Goal: Complete application form: Complete application form

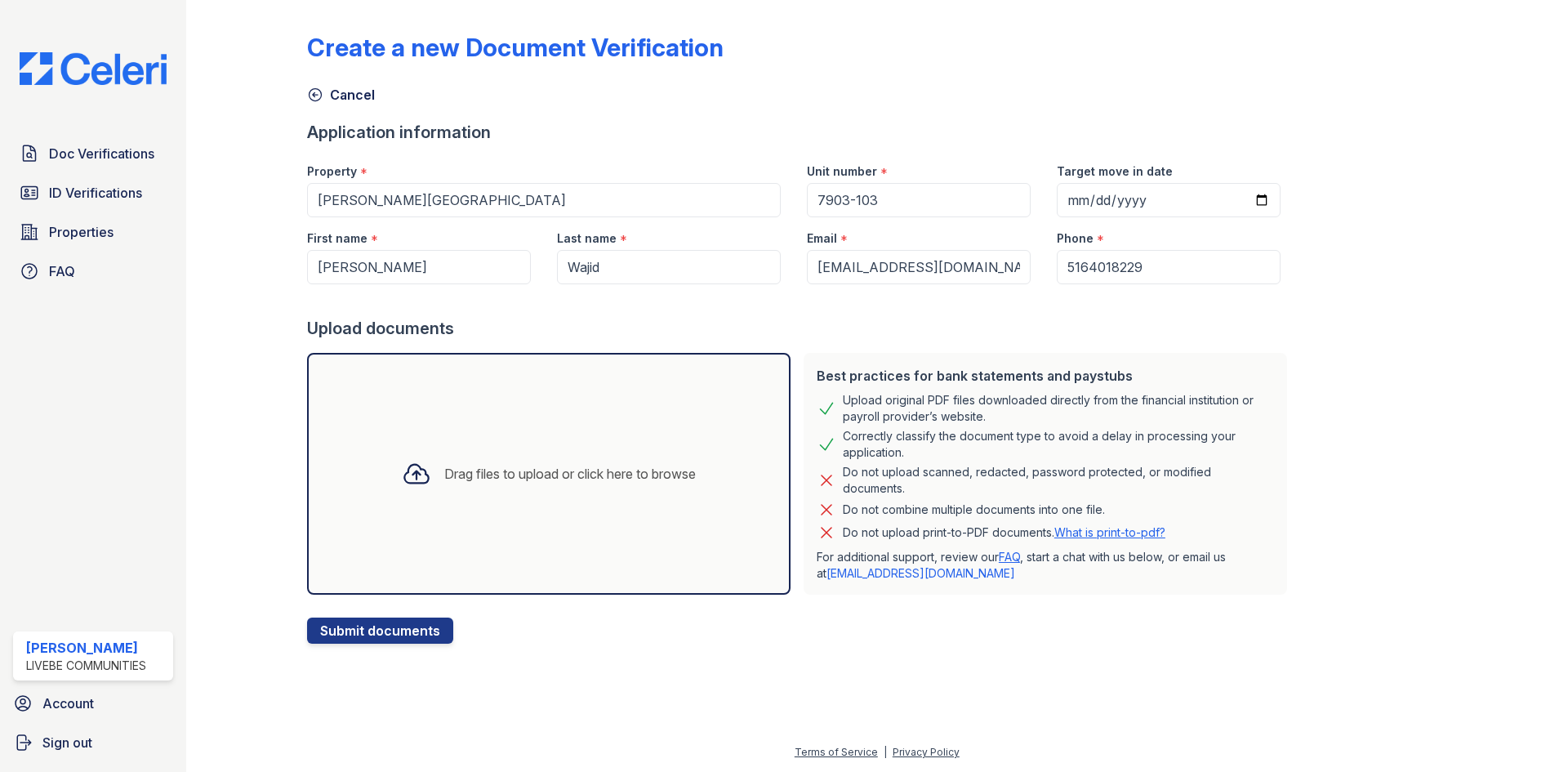
click at [560, 454] on div "Drag files to upload or click here to browse" at bounding box center [549, 473] width 320 height 56
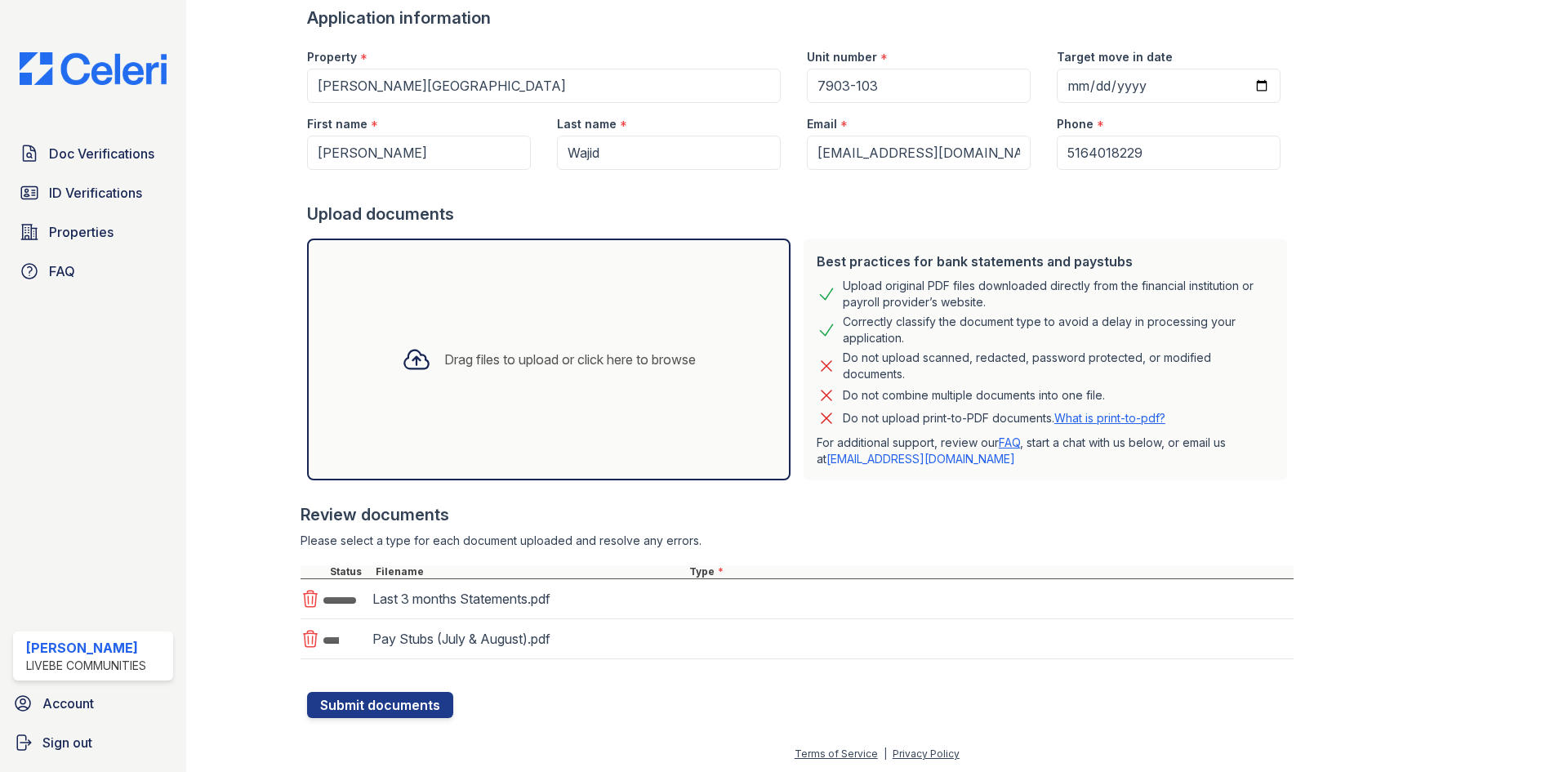
scroll to position [116, 0]
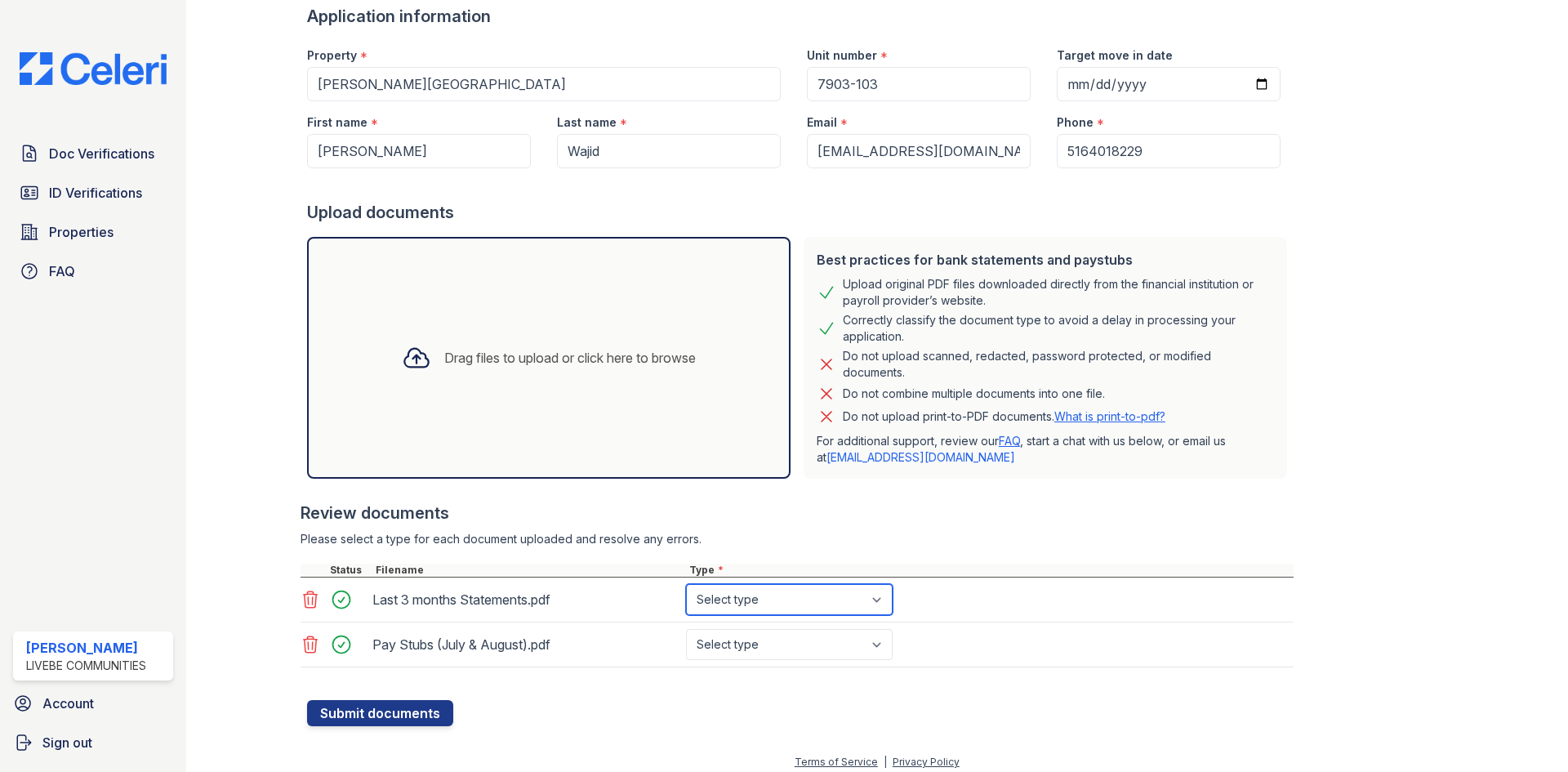
click at [729, 592] on select "Select type Paystub Bank Statement Offer Letter Tax Documents Benefit Award Let…" at bounding box center [789, 599] width 207 height 31
select select "bank_statement"
click at [686, 584] on select "Select type Paystub Bank Statement Offer Letter Tax Documents Benefit Award Let…" at bounding box center [789, 599] width 207 height 31
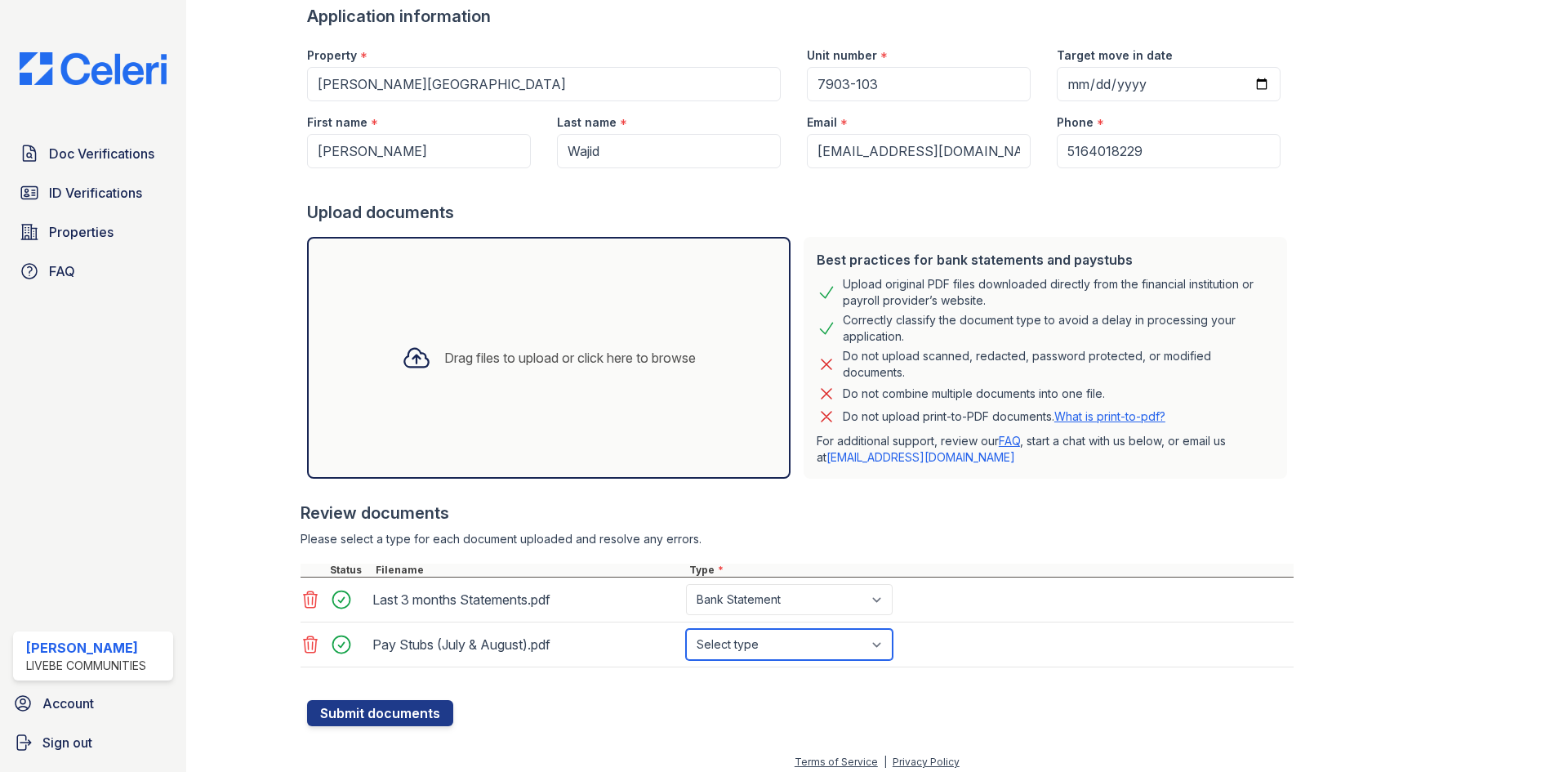
click at [790, 634] on select "Select type Paystub Bank Statement Offer Letter Tax Documents Benefit Award Let…" at bounding box center [789, 644] width 207 height 31
select select "paystub"
click at [686, 628] on select "Select type Paystub Bank Statement Offer Letter Tax Documents Benefit Award Let…" at bounding box center [789, 644] width 207 height 31
click at [427, 710] on button "Submit documents" at bounding box center [380, 712] width 146 height 27
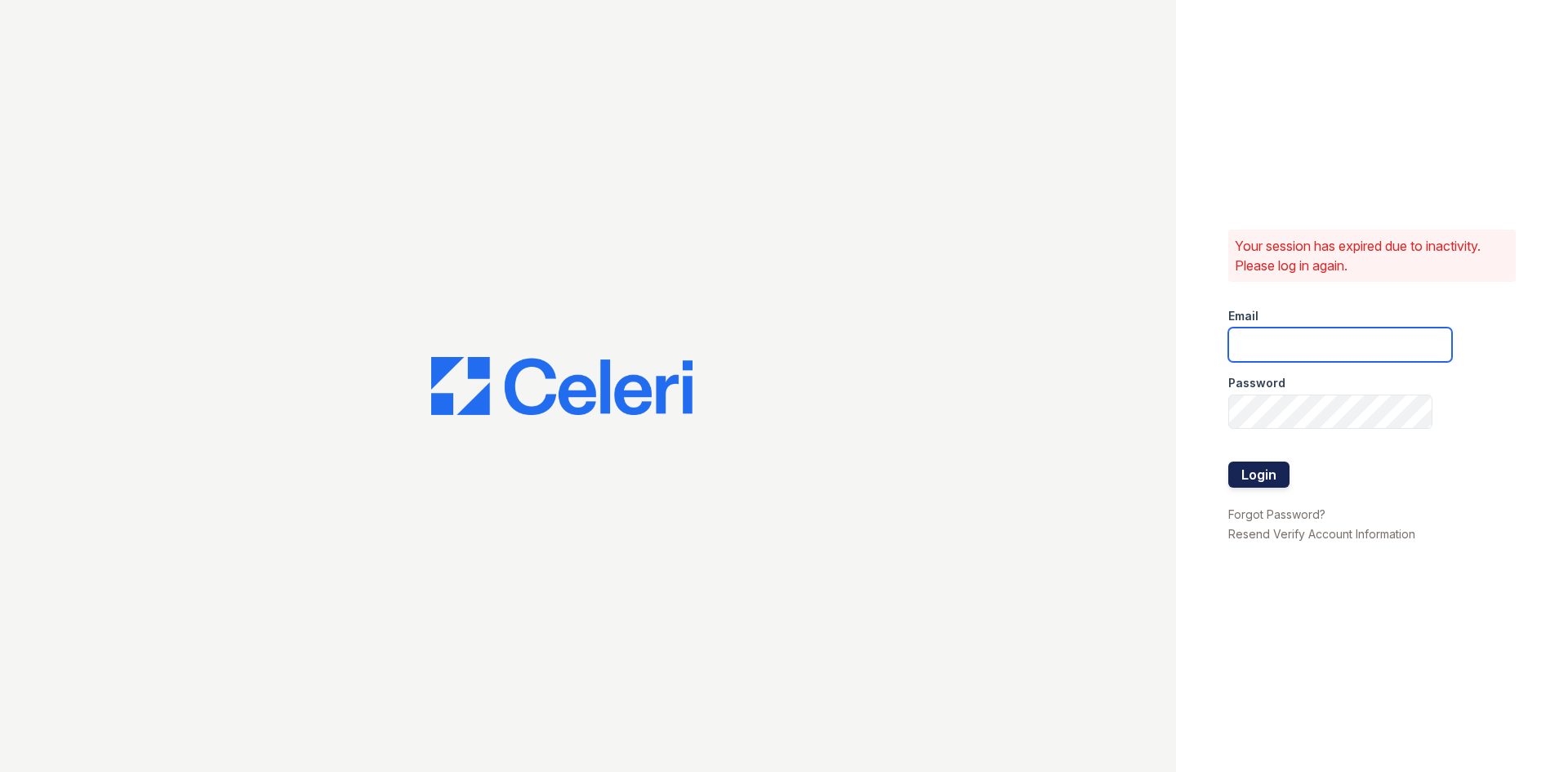
type input "[EMAIL_ADDRESS][DOMAIN_NAME]"
click at [1254, 463] on button "Login" at bounding box center [1259, 474] width 62 height 27
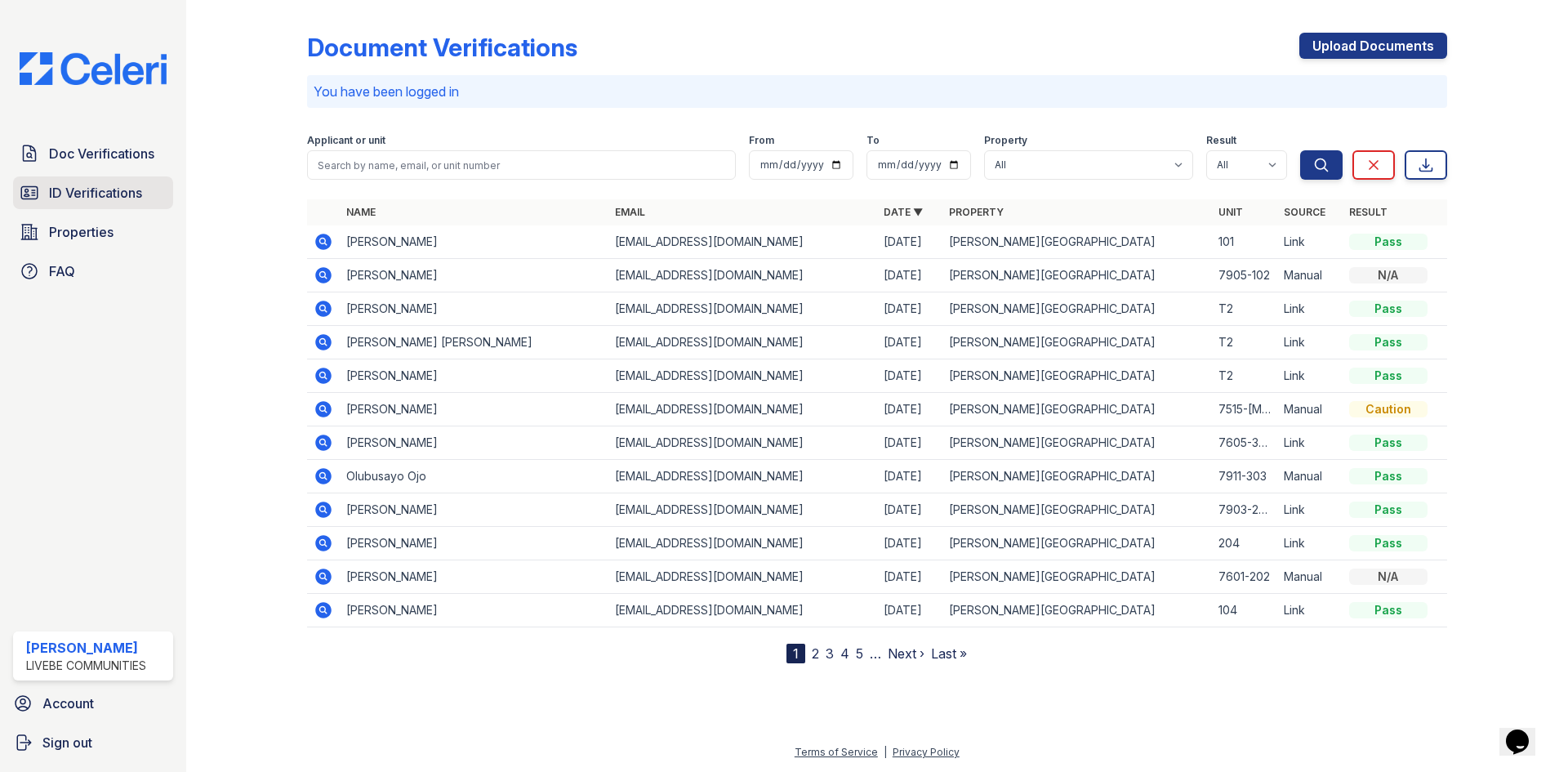
click at [118, 194] on span "ID Verifications" at bounding box center [95, 192] width 93 height 20
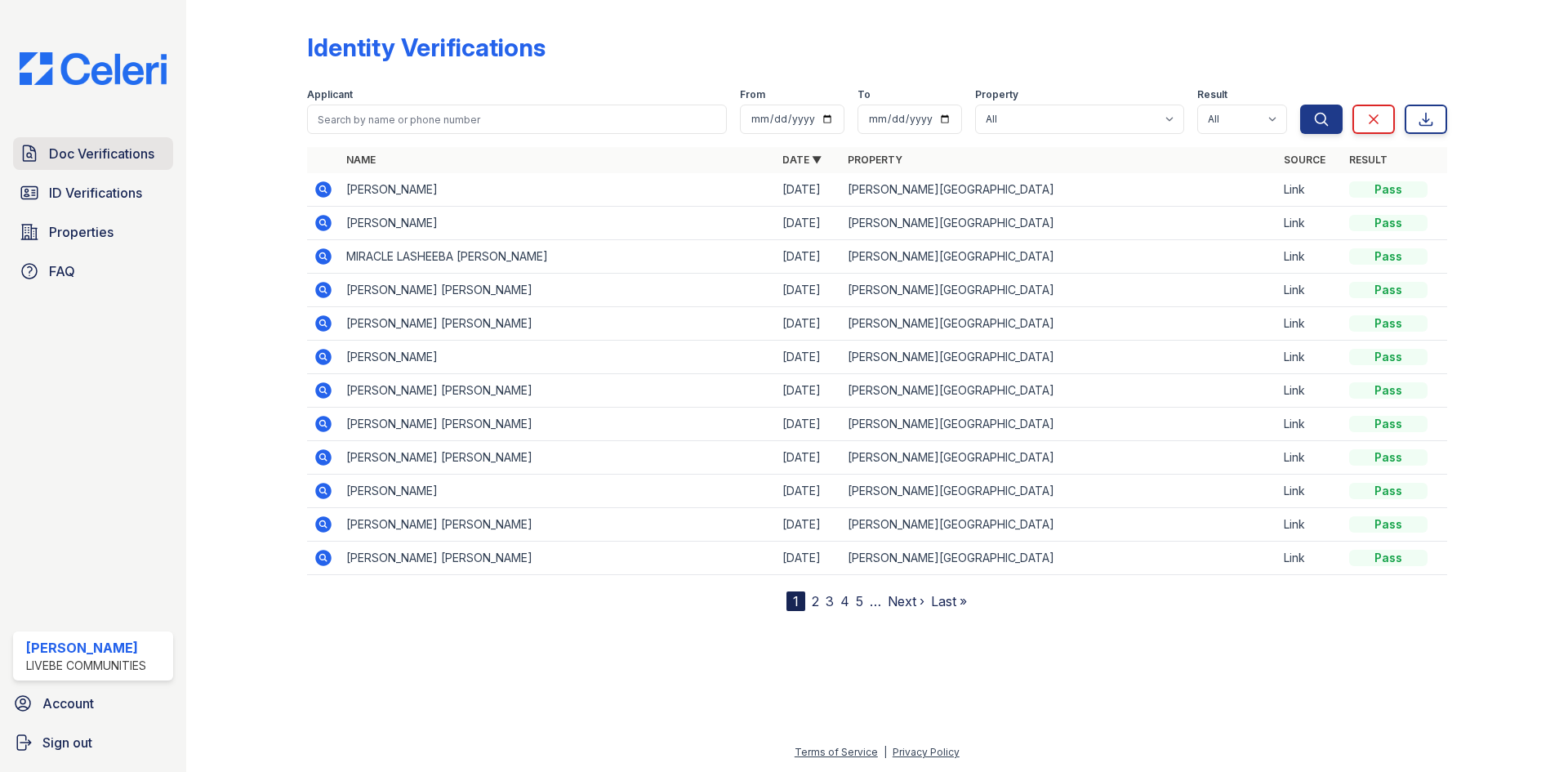
click at [111, 161] on span "Doc Verifications" at bounding box center [101, 153] width 105 height 20
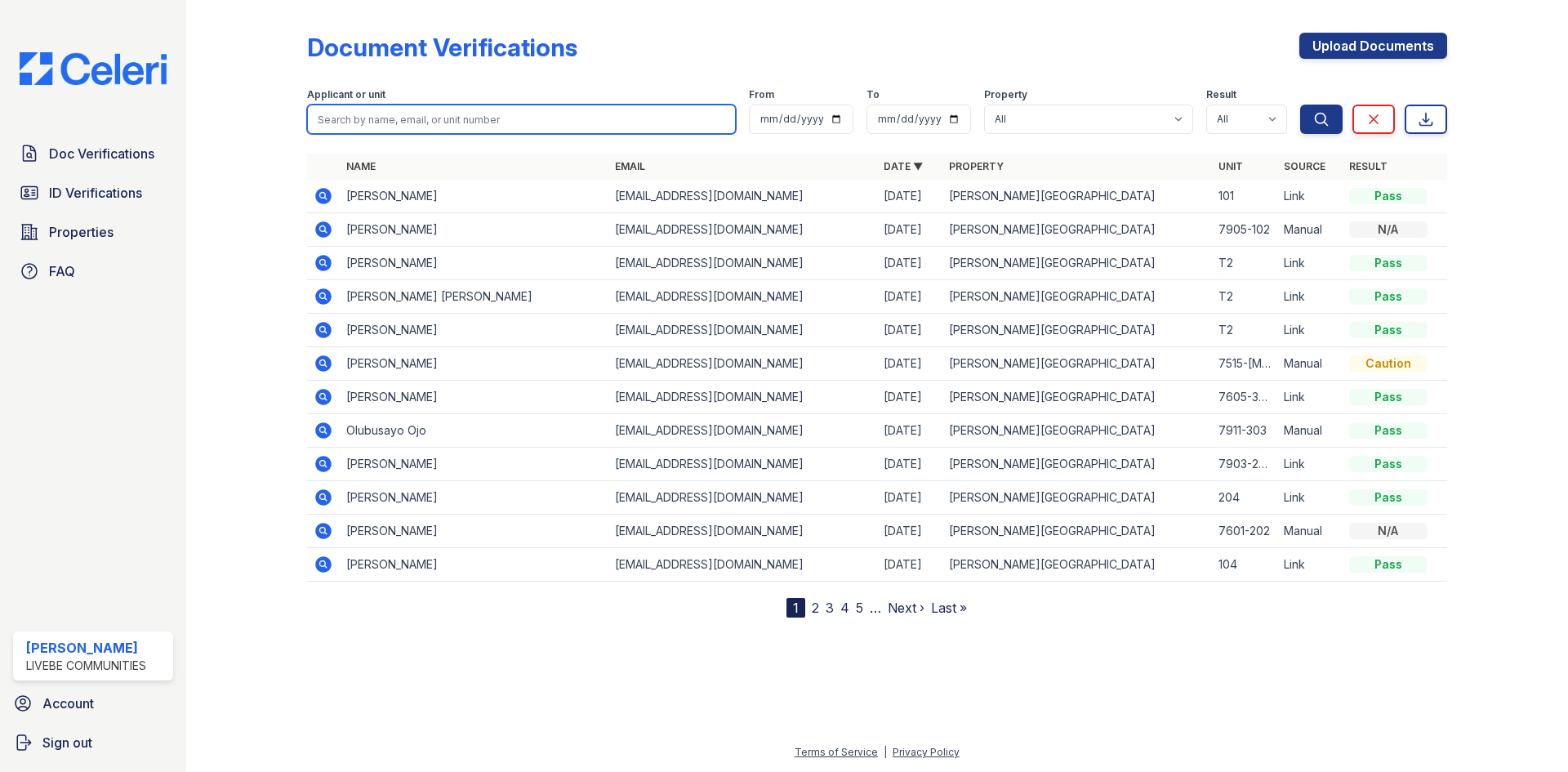
click at [469, 114] on input "search" at bounding box center [521, 119] width 428 height 29
click at [1406, 62] on div "Upload Documents" at bounding box center [1372, 54] width 148 height 43
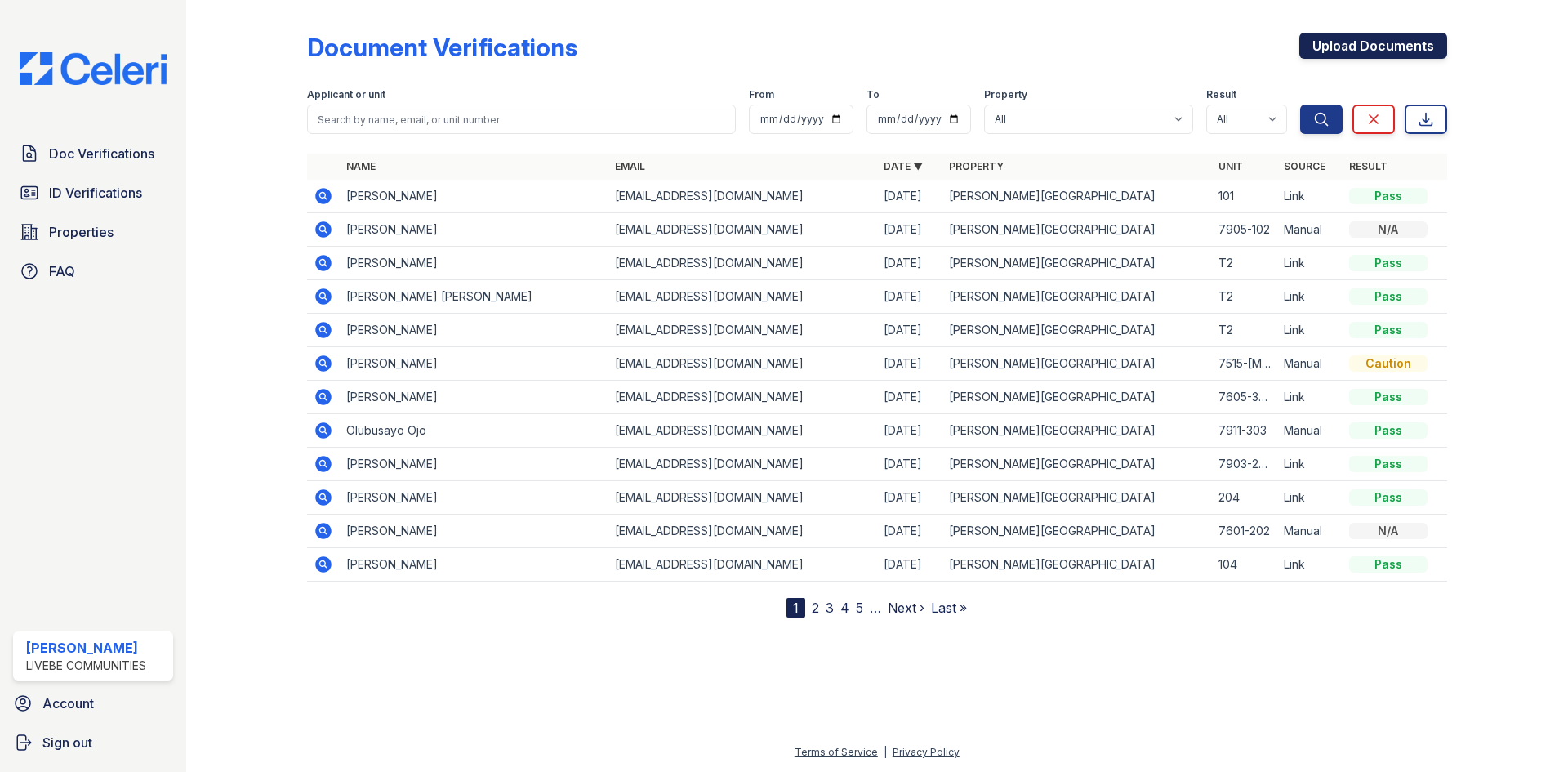
click at [1403, 58] on link "Upload Documents" at bounding box center [1372, 45] width 148 height 27
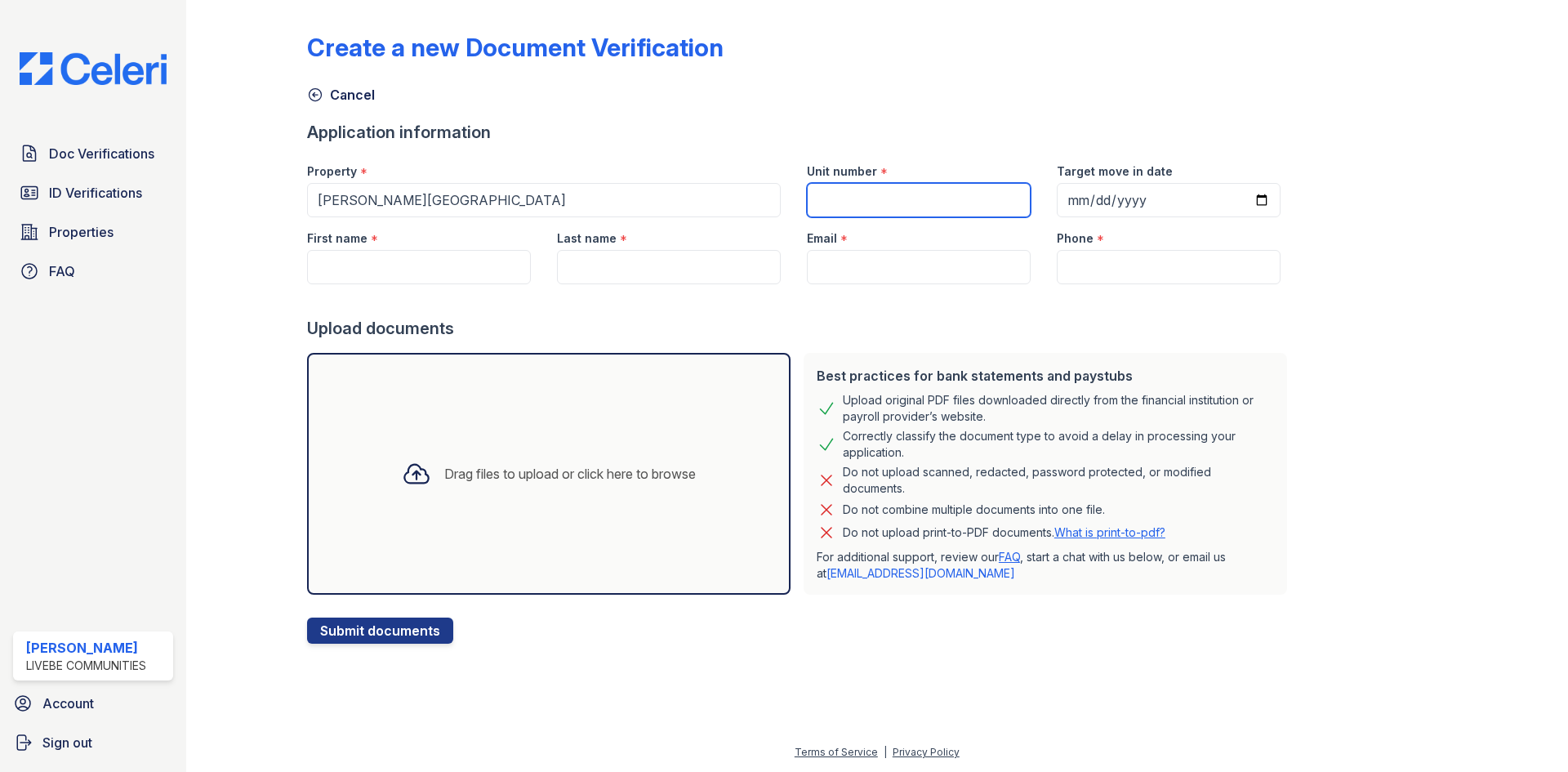
click at [923, 204] on input "Unit number" at bounding box center [919, 200] width 224 height 34
type input "7903-103"
click at [1101, 214] on input "Target move in date" at bounding box center [1169, 200] width 224 height 34
click at [1245, 205] on input "Target move in date" at bounding box center [1169, 200] width 224 height 34
type input "[DATE]"
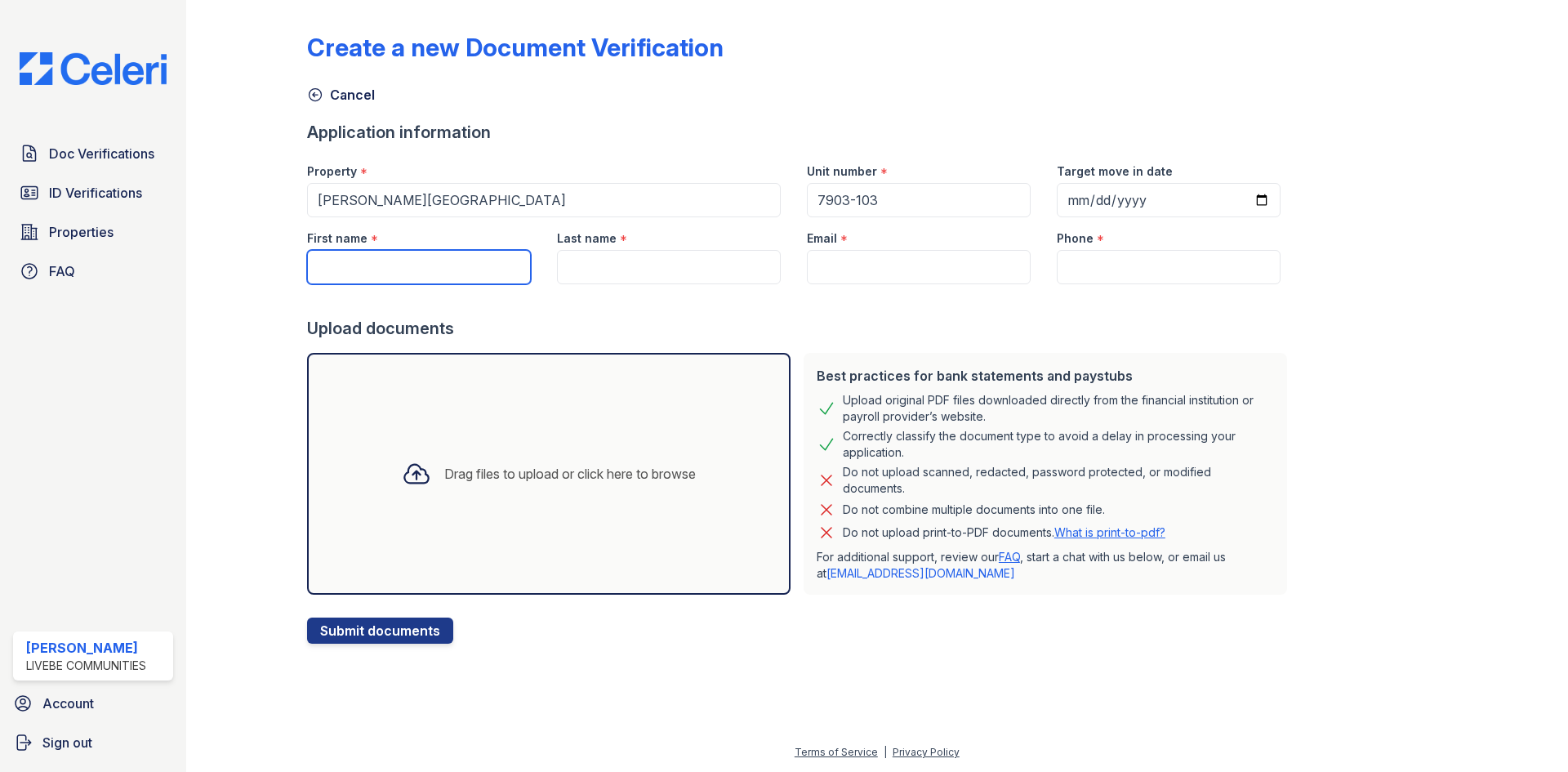
click at [433, 269] on input "First name" at bounding box center [419, 267] width 224 height 34
type input "[PERSON_NAME]"
drag, startPoint x: 675, startPoint y: 268, endPoint x: 659, endPoint y: 278, distance: 18.9
click at [675, 268] on input "Last name" at bounding box center [669, 267] width 224 height 34
type input "Wajid"
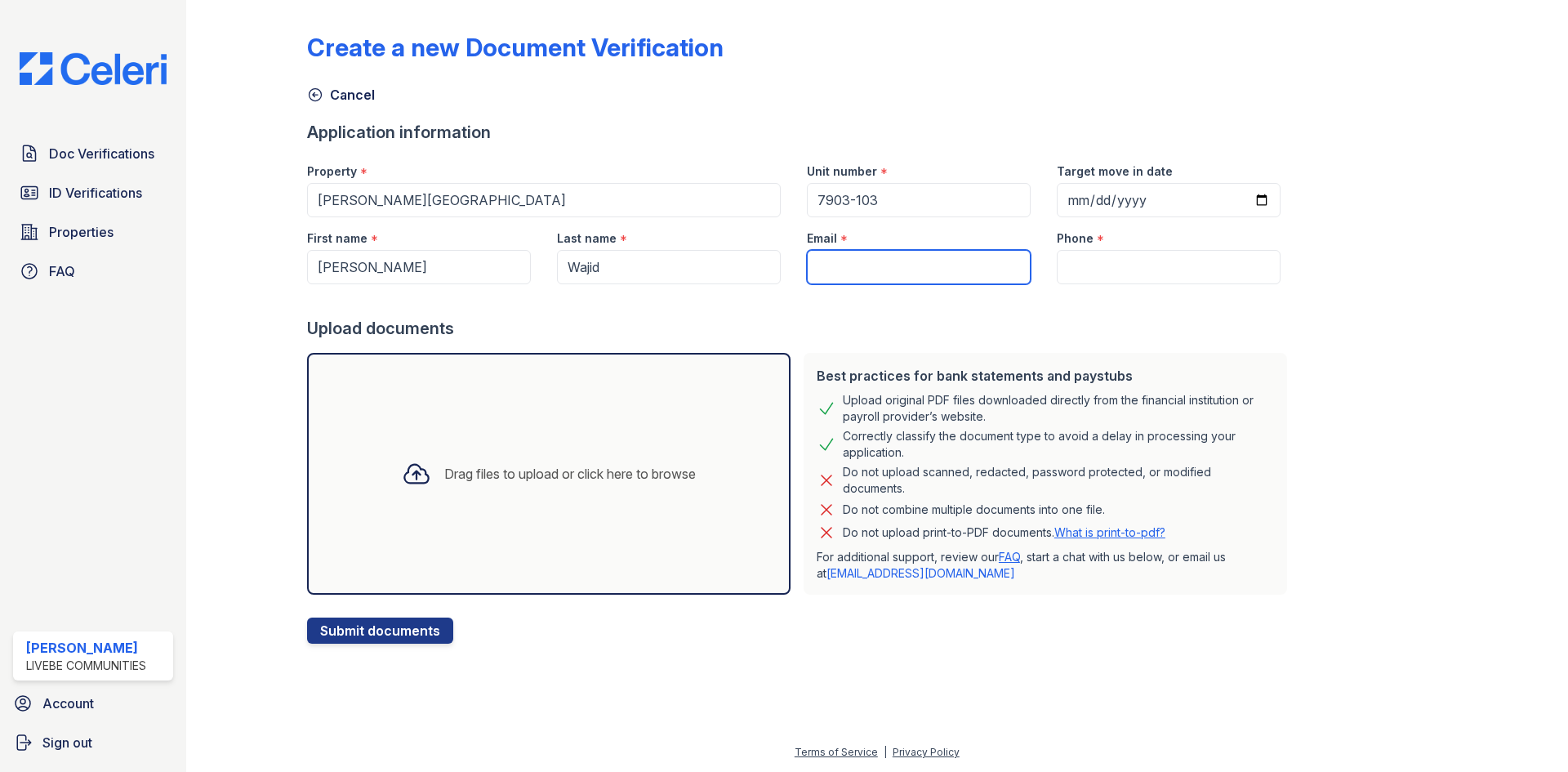
click at [920, 260] on input "Email" at bounding box center [919, 267] width 224 height 34
click at [865, 280] on input "Email" at bounding box center [919, 267] width 224 height 34
paste input "[EMAIL_ADDRESS][DOMAIN_NAME]"
type input "[EMAIL_ADDRESS][DOMAIN_NAME]"
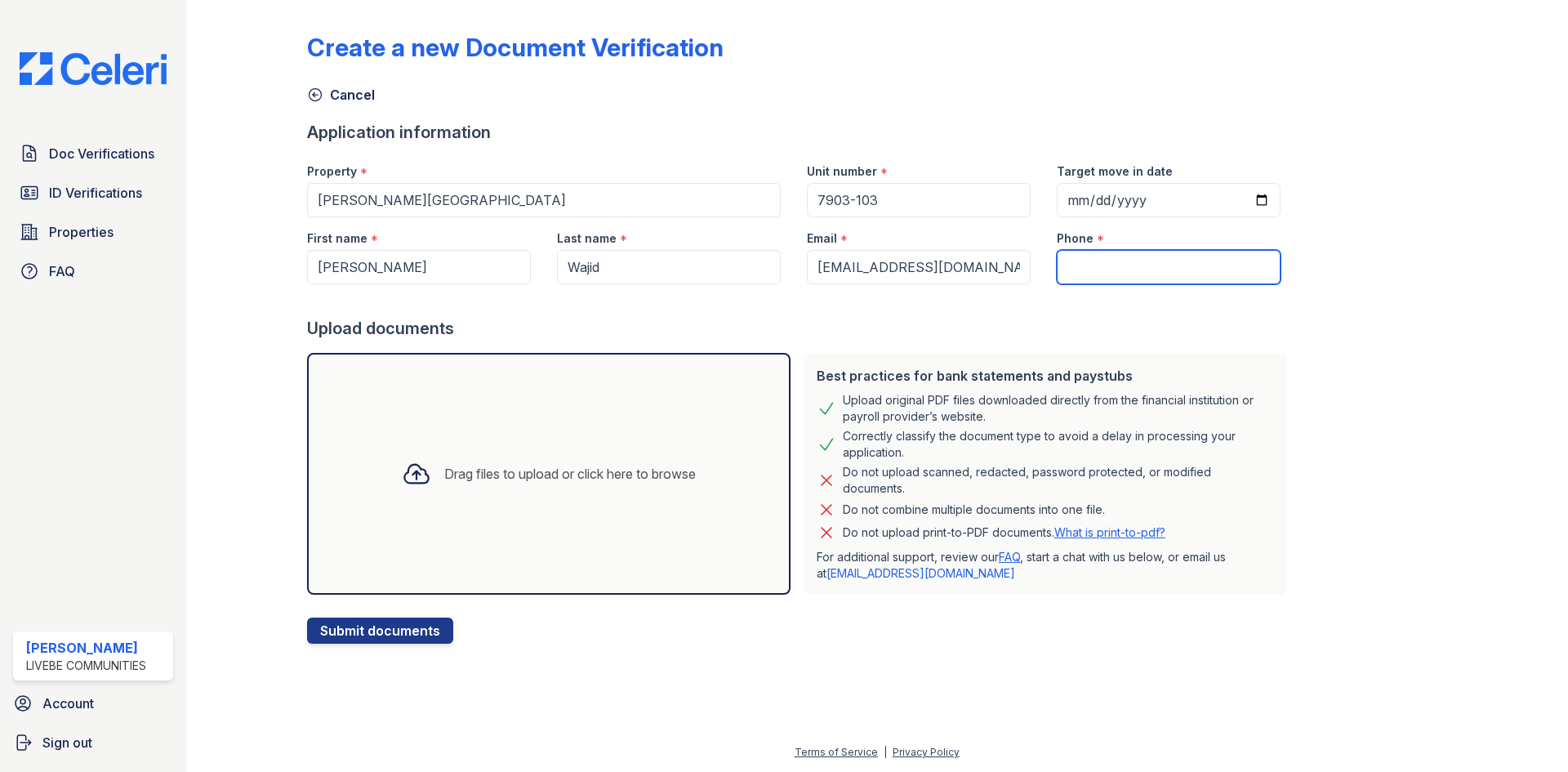
click at [1133, 268] on input "Phone" at bounding box center [1169, 267] width 224 height 34
paste input "(516) 401-8229"
type input "(516) 401-8229"
click at [398, 637] on button "Submit documents" at bounding box center [380, 630] width 146 height 27
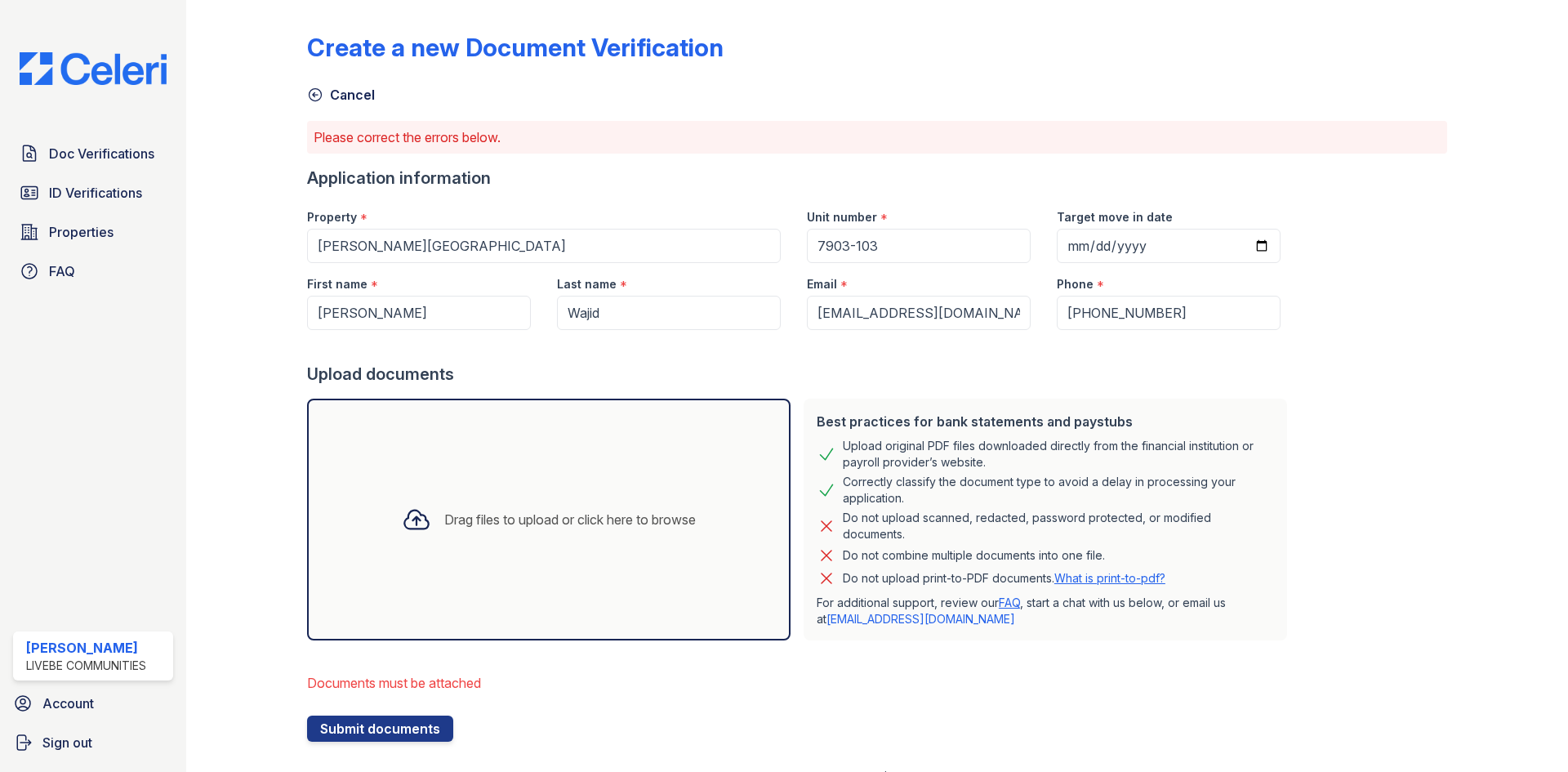
click at [506, 497] on div "Drag files to upload or click here to browse" at bounding box center [549, 519] width 320 height 56
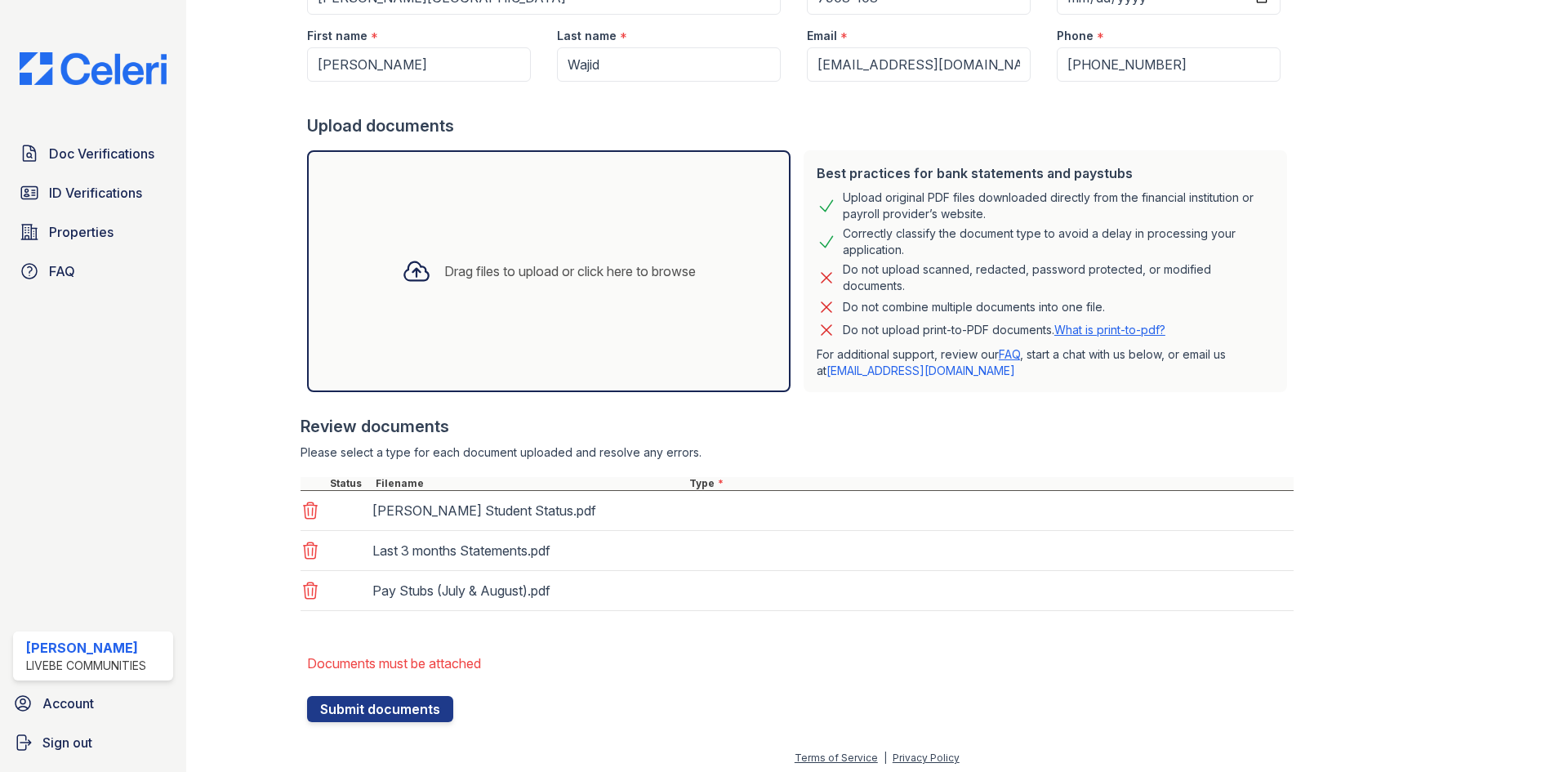
scroll to position [254, 0]
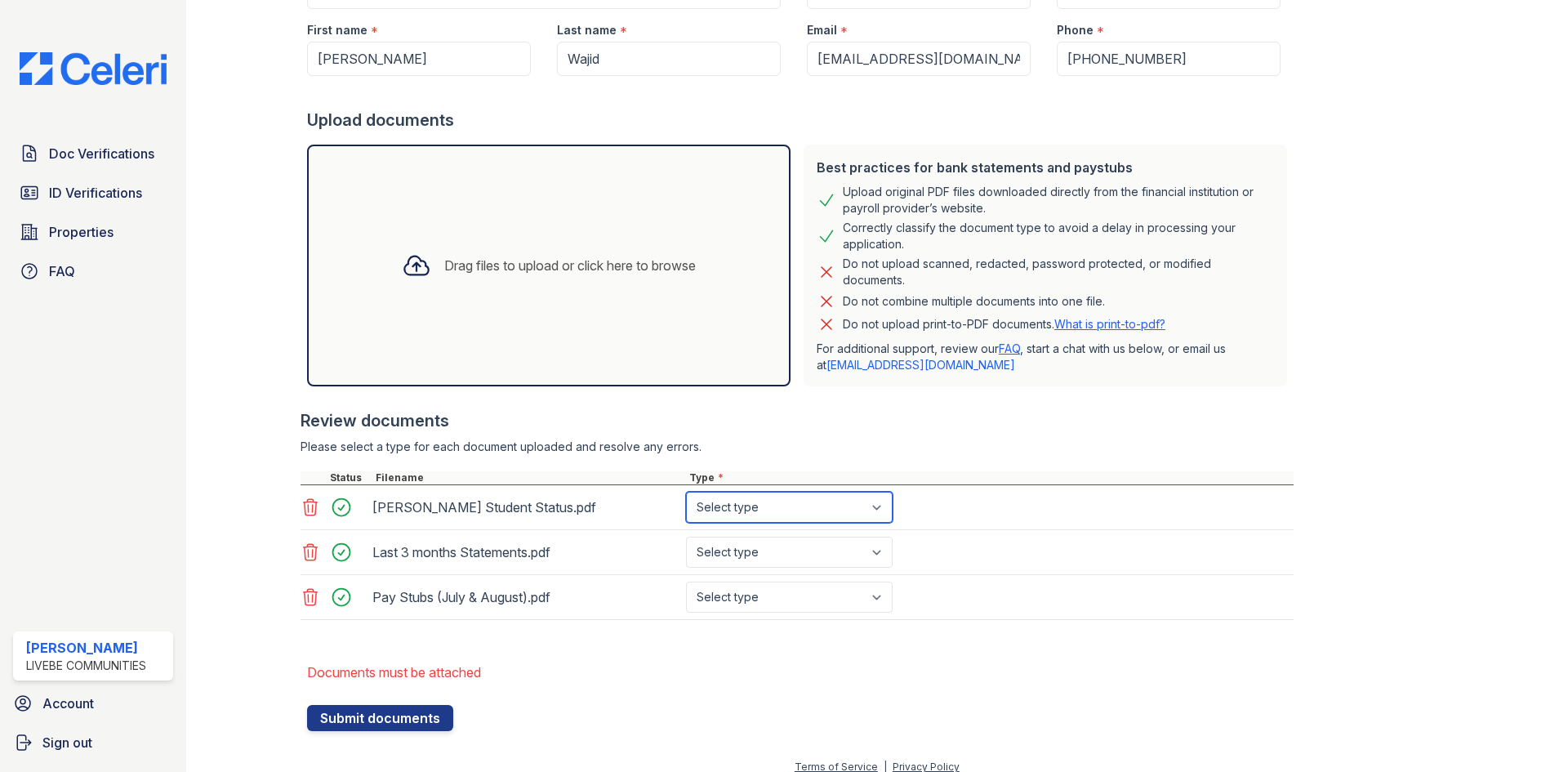
click at [756, 512] on select "Select type Paystub Bank Statement Offer Letter Tax Documents Benefit Award Let…" at bounding box center [789, 507] width 207 height 31
select select "other"
click at [686, 492] on select "Select type Paystub Bank Statement Offer Letter Tax Documents Benefit Award Let…" at bounding box center [789, 507] width 207 height 31
click at [751, 552] on select "Select type Paystub Bank Statement Offer Letter Tax Documents Benefit Award Let…" at bounding box center [789, 551] width 207 height 31
select select "bank_statement"
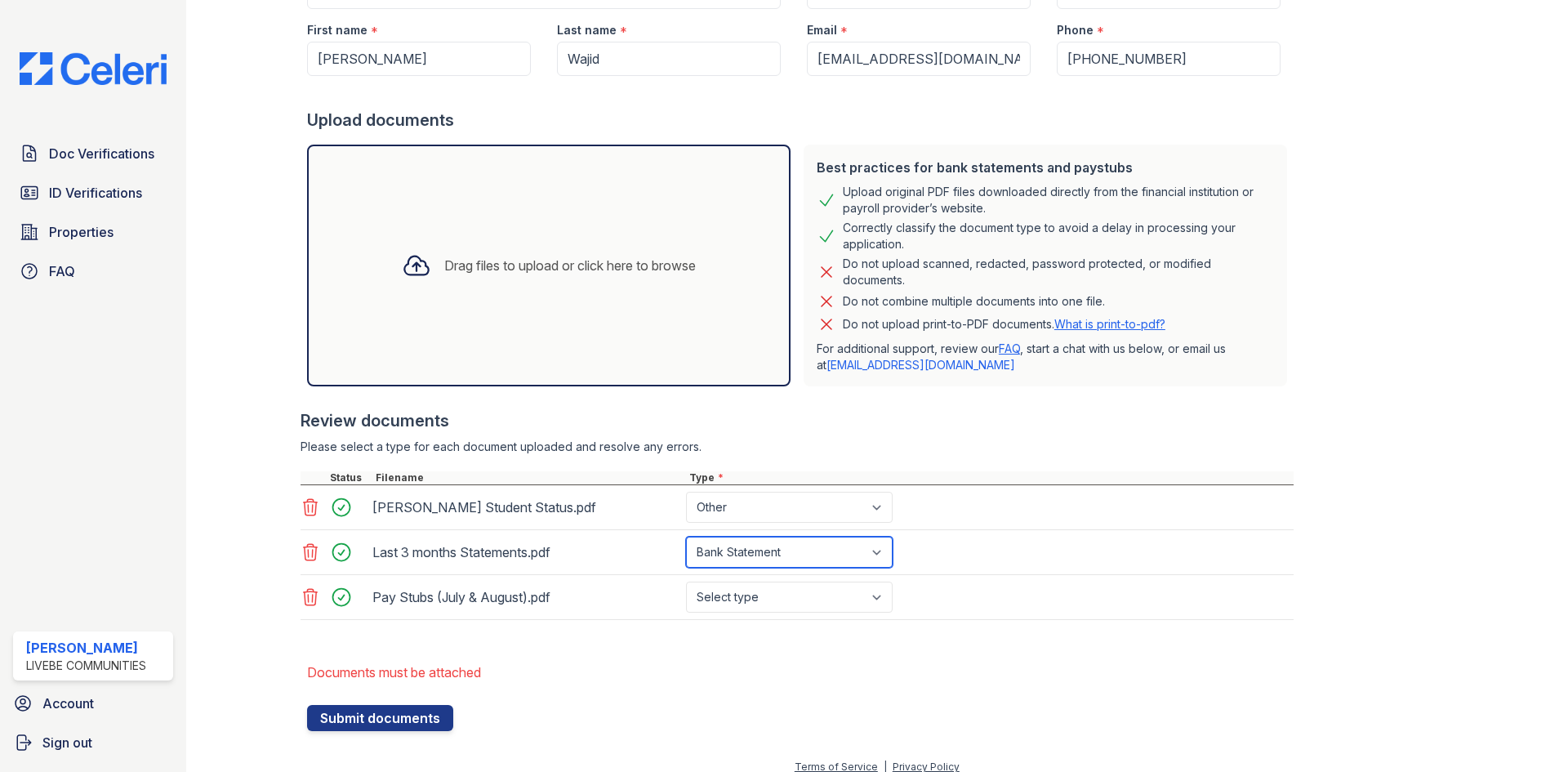
click at [686, 536] on select "Select type Paystub Bank Statement Offer Letter Tax Documents Benefit Award Let…" at bounding box center [789, 551] width 207 height 31
click at [735, 593] on select "Select type Paystub Bank Statement Offer Letter Tax Documents Benefit Award Let…" at bounding box center [789, 597] width 207 height 31
select select "paystub"
click at [686, 581] on select "Select type Paystub Bank Statement Offer Letter Tax Documents Benefit Award Let…" at bounding box center [789, 597] width 207 height 31
click at [437, 719] on button "Submit documents" at bounding box center [380, 717] width 146 height 27
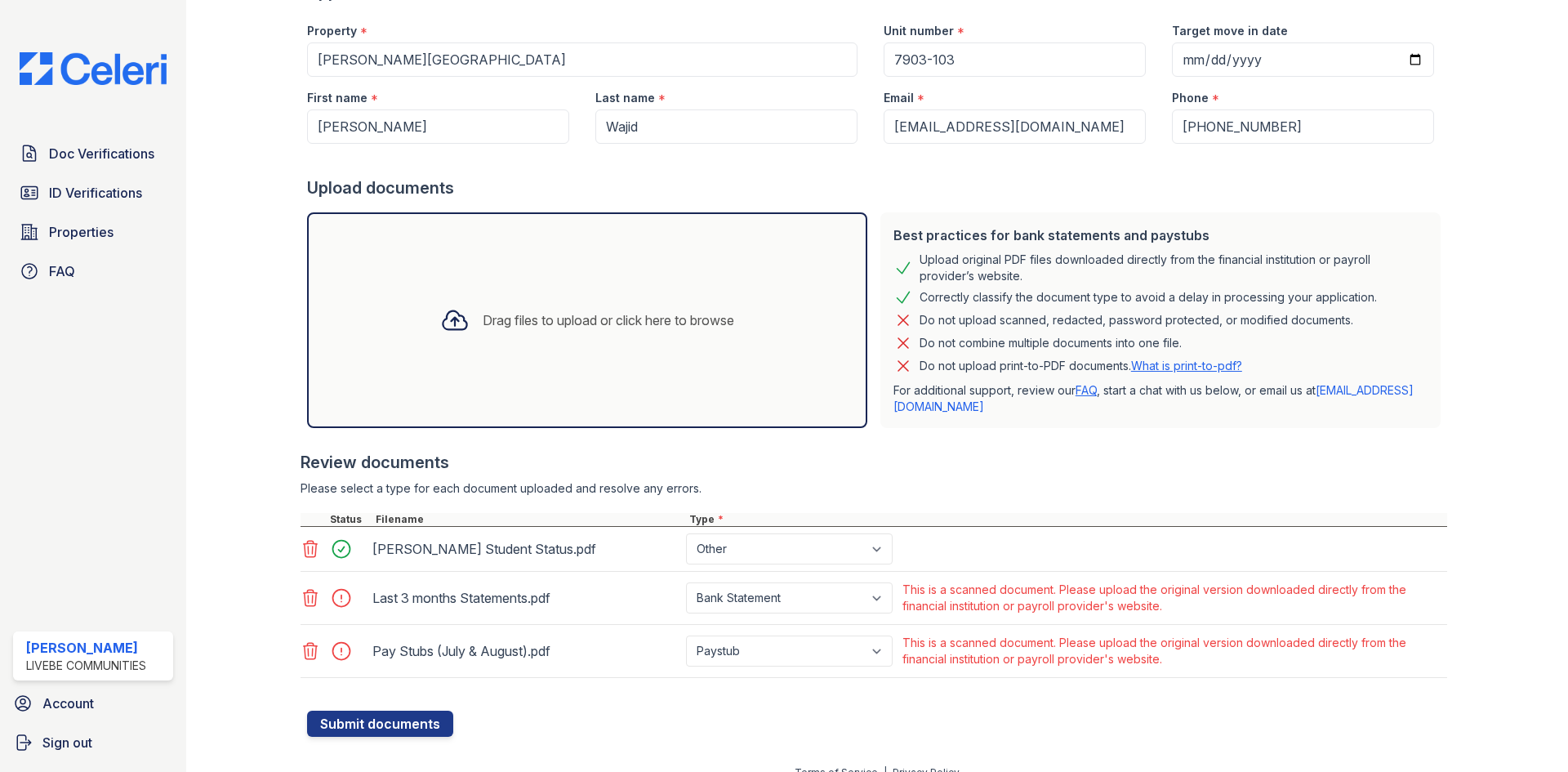
scroll to position [207, 0]
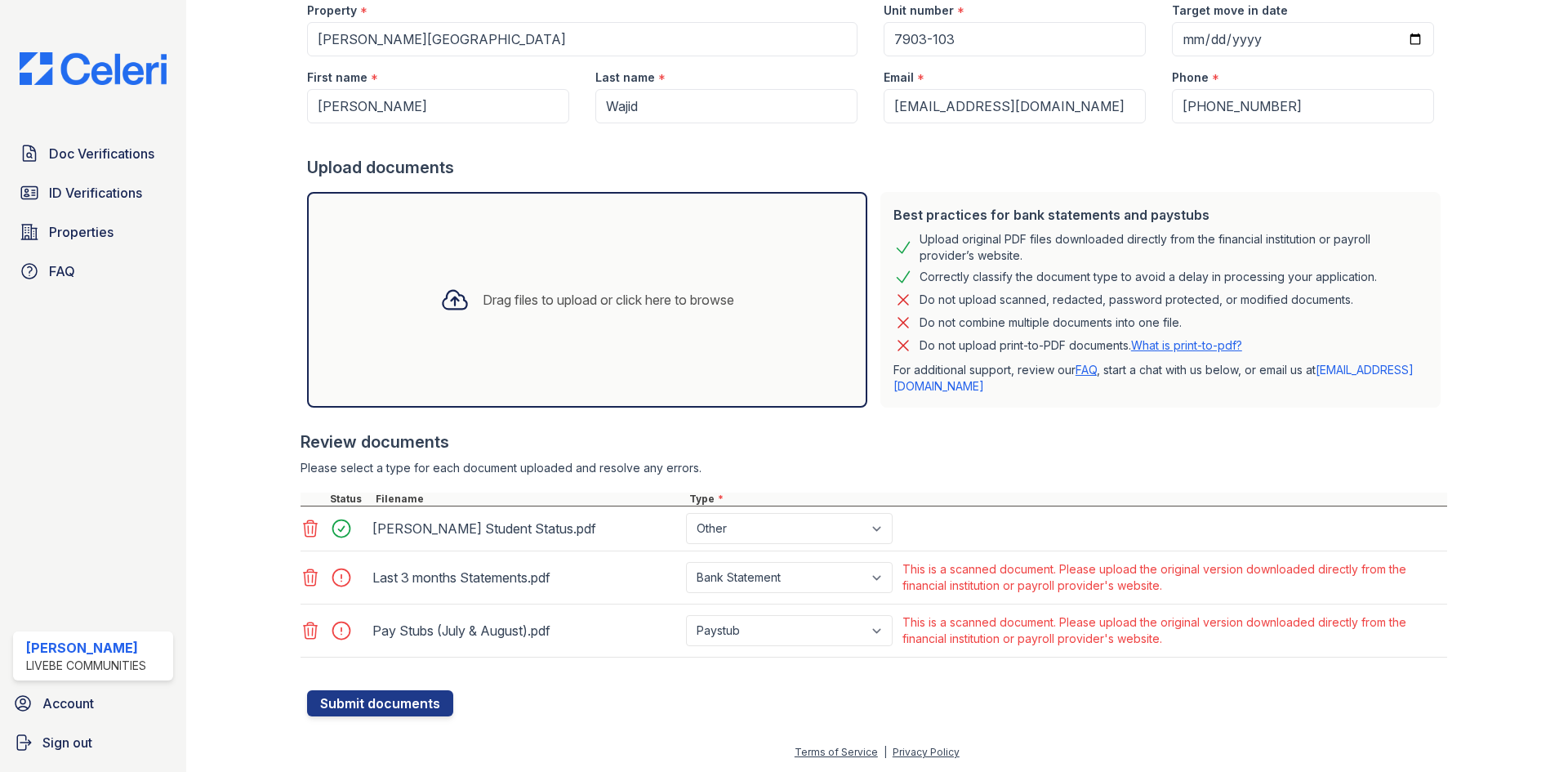
click at [443, 629] on div "Pay Stubs (July & August).pdf" at bounding box center [525, 630] width 307 height 27
click at [339, 627] on div at bounding box center [345, 630] width 45 height 23
click at [846, 572] on select "Paystub Bank Statement Offer Letter Tax Documents Benefit Award Letter Investme…" at bounding box center [789, 577] width 207 height 31
click at [1068, 463] on div "Please select a type for each document uploaded and resolve any errors." at bounding box center [873, 468] width 1147 height 16
click at [303, 578] on icon at bounding box center [309, 577] width 20 height 20
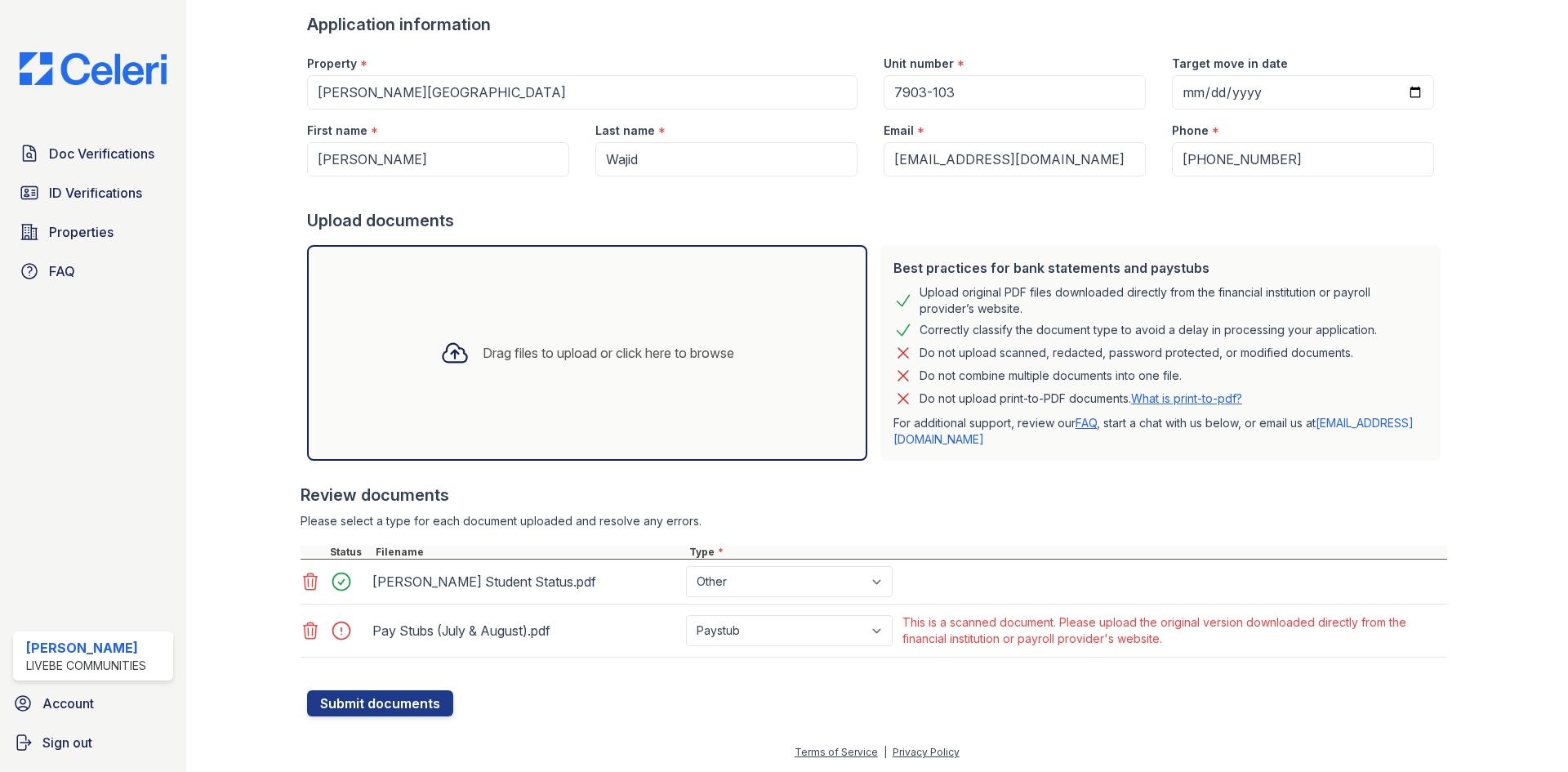
click at [314, 634] on icon at bounding box center [309, 630] width 20 height 20
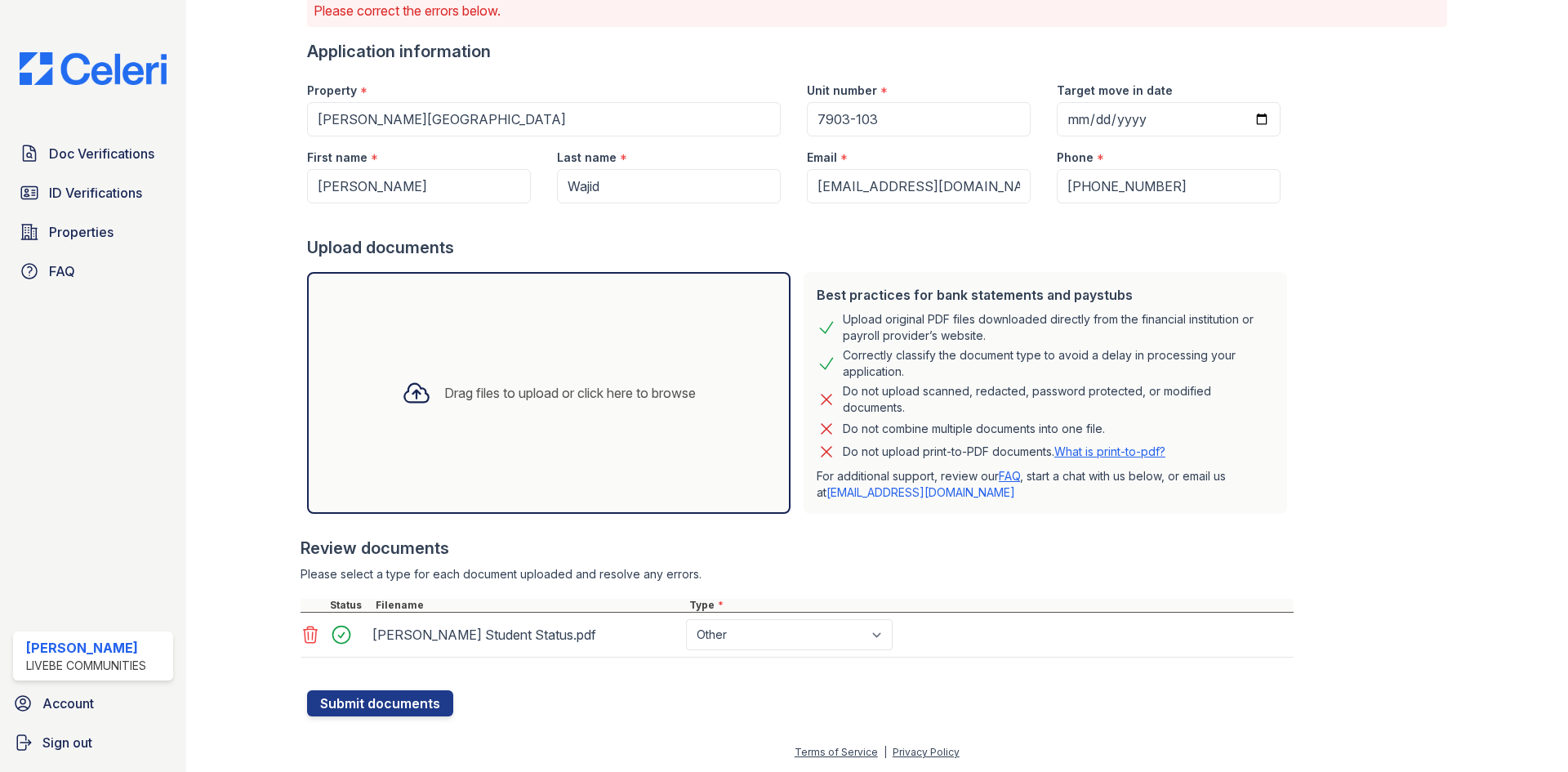
click at [419, 432] on div "Drag files to upload or click here to browse" at bounding box center [548, 392] width 483 height 242
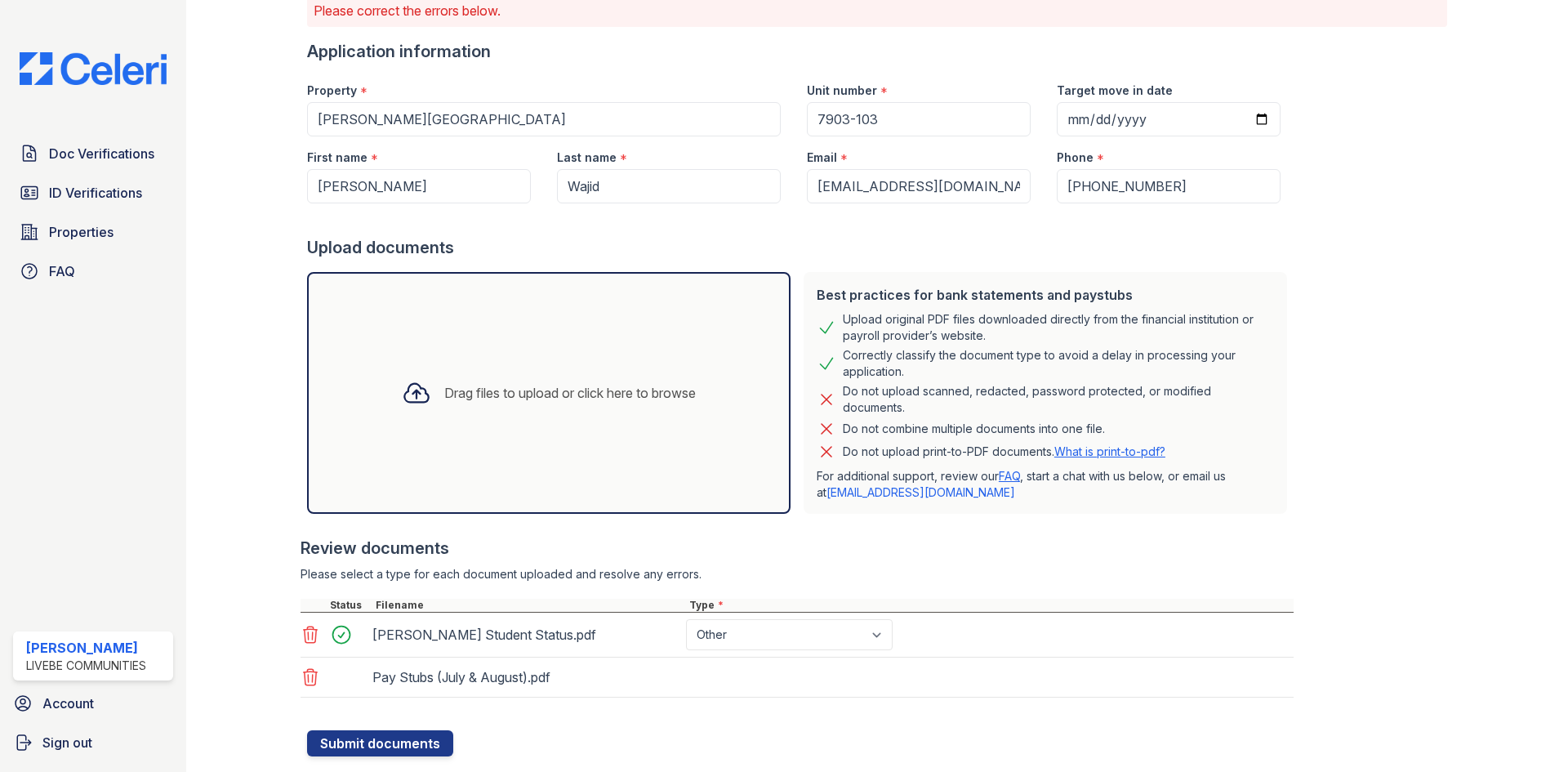
scroll to position [154, 0]
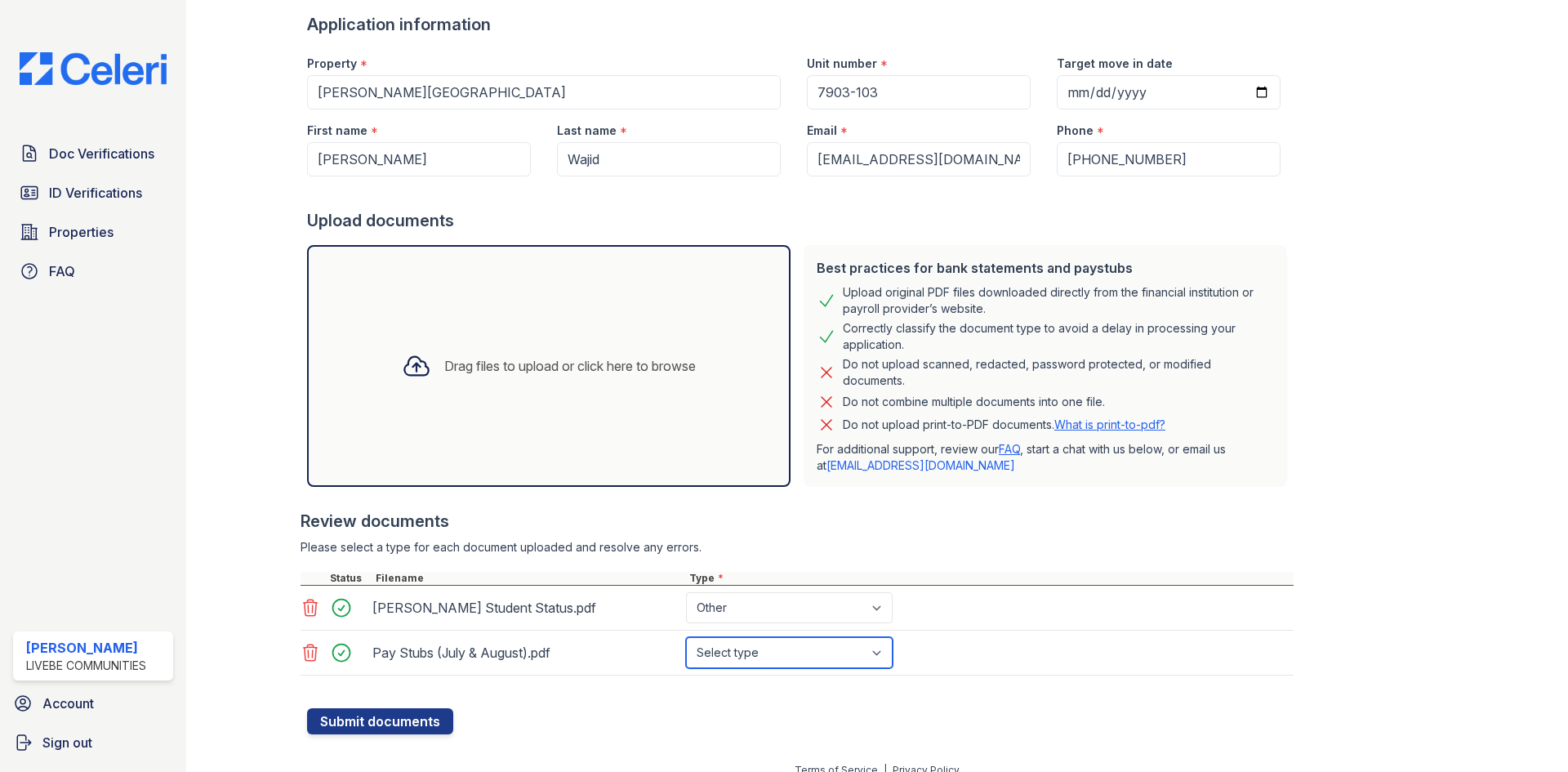
click at [743, 663] on select "Select type Paystub Bank Statement Offer Letter Tax Documents Benefit Award Let…" at bounding box center [789, 652] width 207 height 31
select select "paystub"
click at [686, 637] on select "Select type Paystub Bank Statement Offer Letter Tax Documents Benefit Award Let…" at bounding box center [789, 652] width 207 height 31
click at [404, 362] on icon at bounding box center [416, 366] width 29 height 29
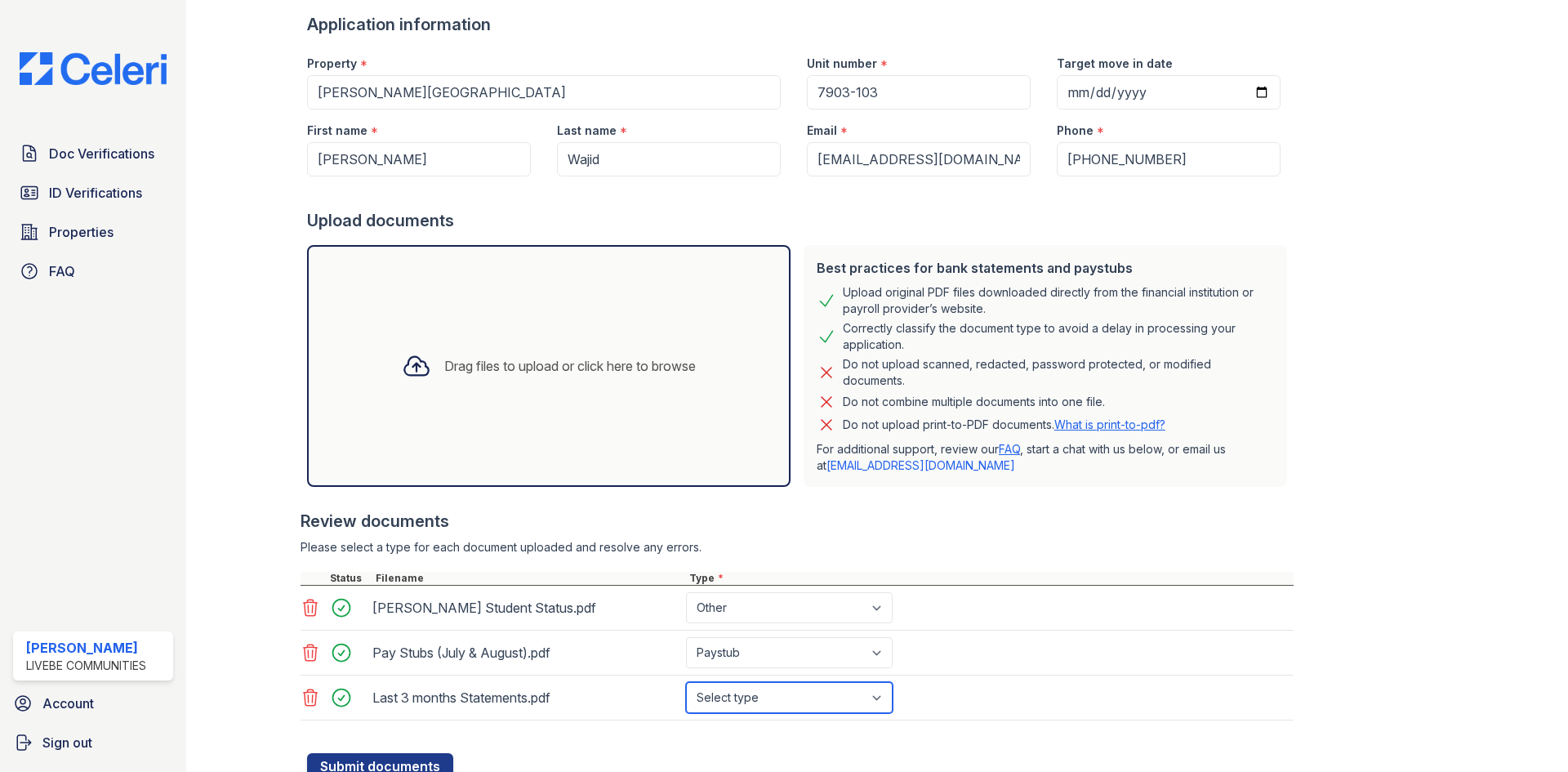
click at [717, 689] on select "Select type Paystub Bank Statement Offer Letter Tax Documents Benefit Award Let…" at bounding box center [789, 697] width 207 height 31
select select "bank_statement"
click at [686, 681] on select "Select type Paystub Bank Statement Offer Letter Tax Documents Benefit Award Let…" at bounding box center [789, 697] width 207 height 31
click at [363, 769] on button "Submit documents" at bounding box center [380, 766] width 146 height 27
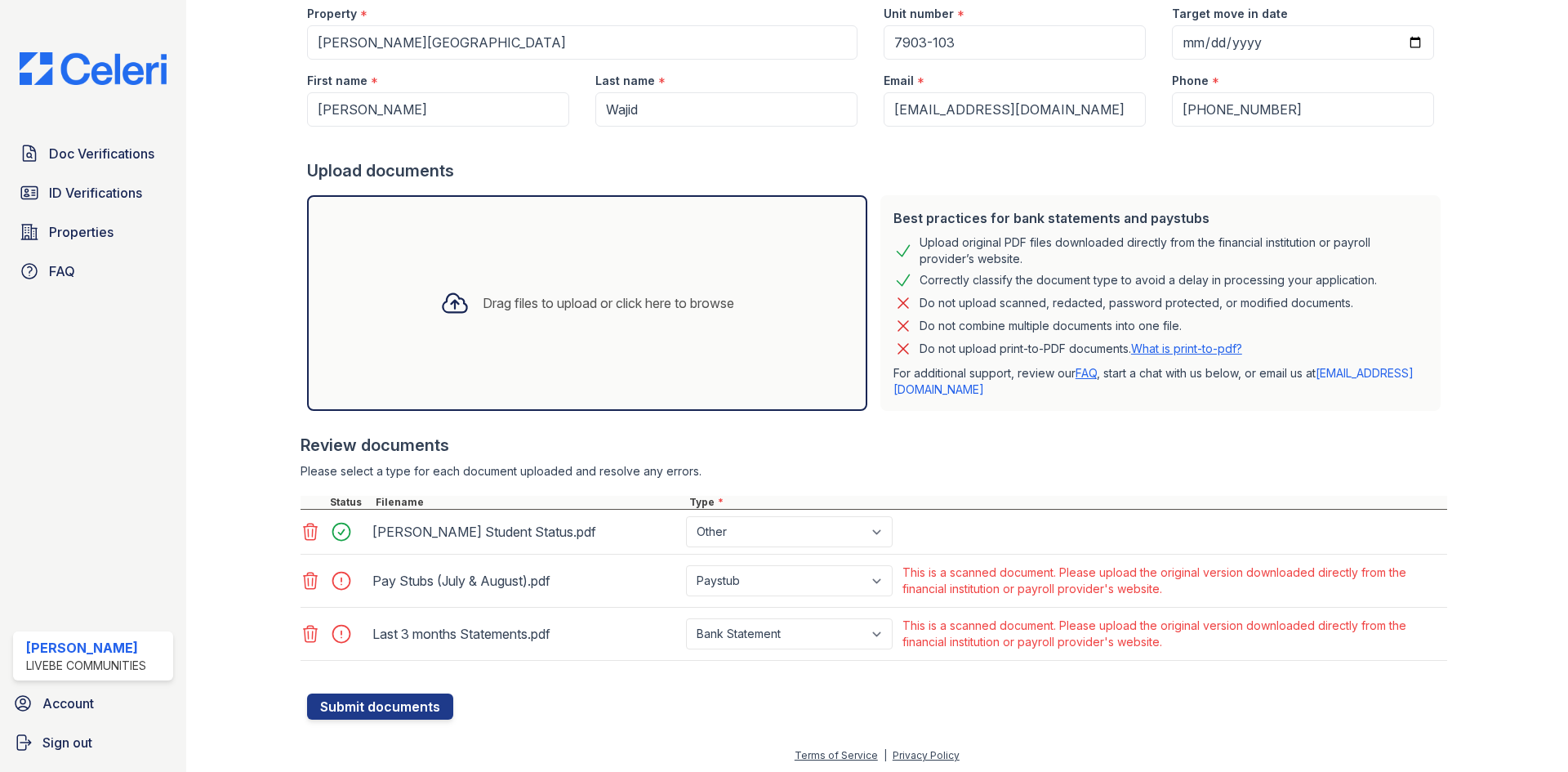
scroll to position [207, 0]
